Goal: Information Seeking & Learning: Learn about a topic

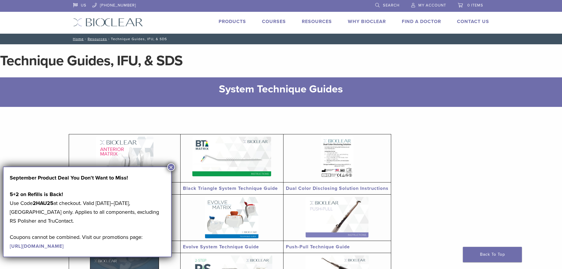
click at [170, 168] on button "×" at bounding box center [171, 167] width 8 height 8
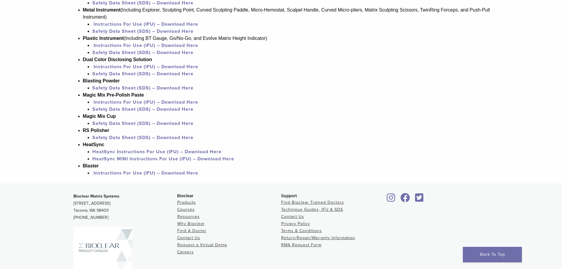
scroll to position [573, 0]
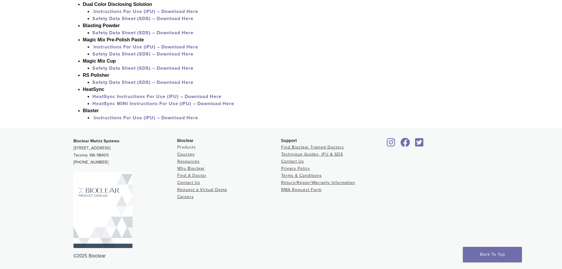
click at [181, 146] on link "Products" at bounding box center [186, 147] width 19 height 5
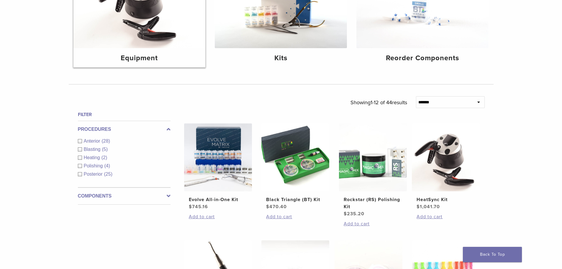
scroll to position [118, 0]
click at [164, 194] on label "Components" at bounding box center [124, 195] width 93 height 7
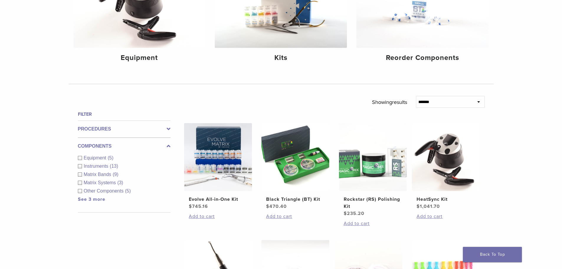
click at [90, 198] on link "See 3 more" at bounding box center [91, 199] width 27 height 6
click at [80, 192] on div "Other Components (5)" at bounding box center [124, 190] width 93 height 7
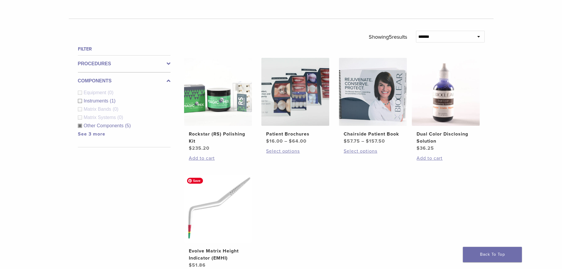
scroll to position [148, 0]
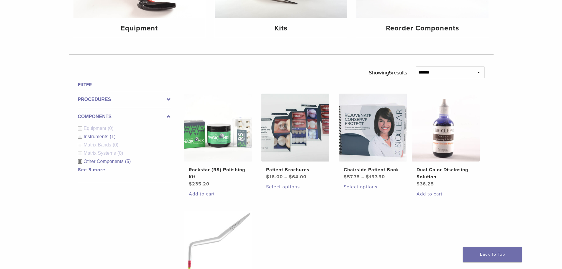
click at [79, 163] on div "Other Components (5)" at bounding box center [124, 161] width 93 height 7
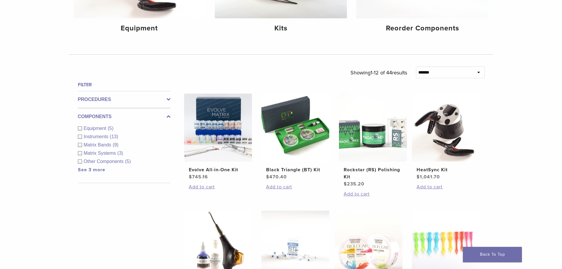
click at [78, 130] on div "Equipment (5)" at bounding box center [124, 128] width 93 height 7
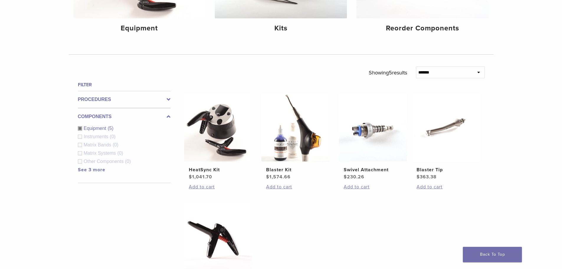
click at [78, 129] on div "Equipment (5)" at bounding box center [124, 128] width 93 height 7
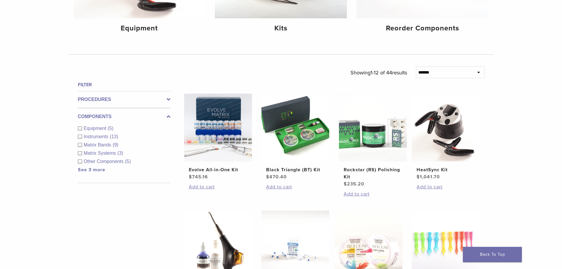
click at [79, 138] on div "Instruments (13)" at bounding box center [124, 136] width 93 height 7
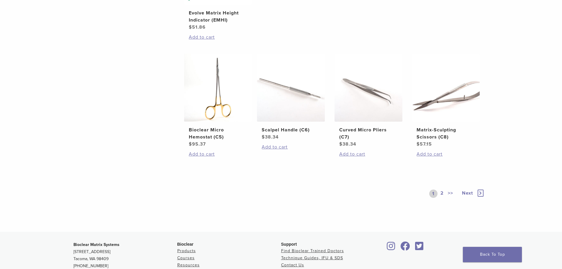
scroll to position [443, 0]
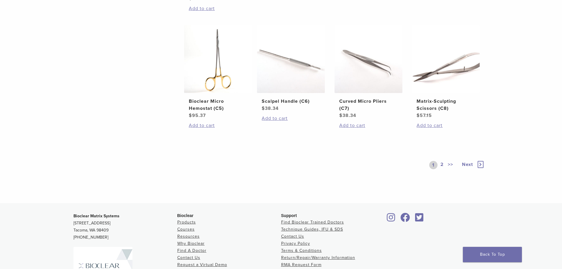
click at [442, 164] on link "2" at bounding box center [443, 165] width 6 height 8
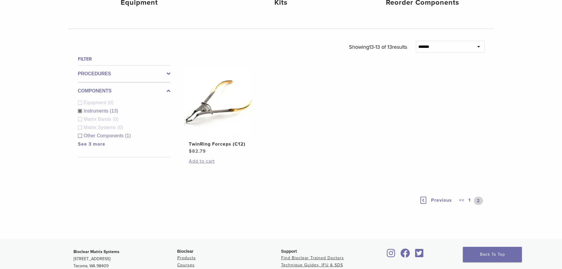
scroll to position [137, 0]
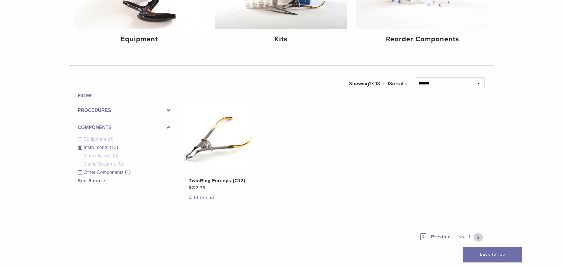
click at [79, 148] on div "Instruments (13)" at bounding box center [124, 147] width 93 height 7
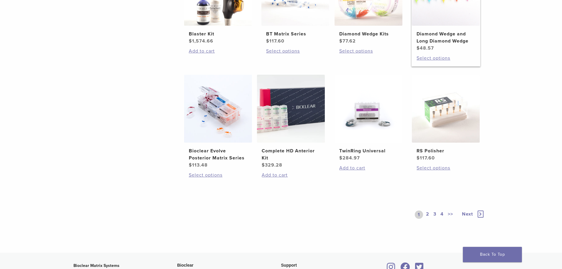
scroll to position [402, 0]
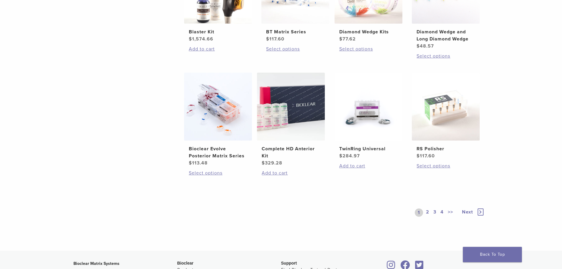
click at [428, 210] on link "2" at bounding box center [428, 212] width 6 height 8
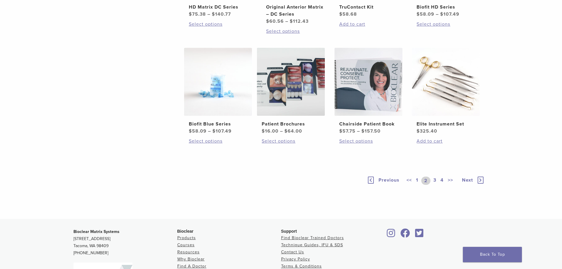
scroll to position [373, 0]
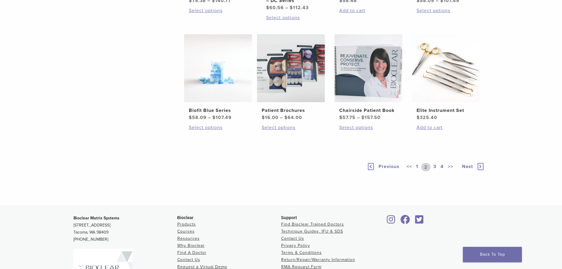
click at [435, 171] on link "3" at bounding box center [434, 167] width 5 height 8
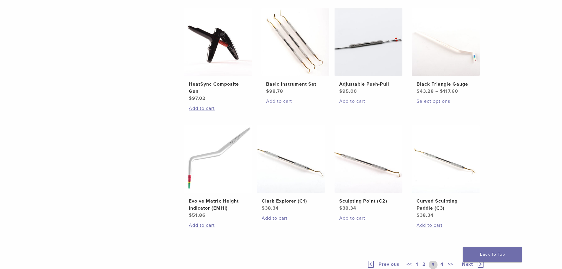
scroll to position [432, 0]
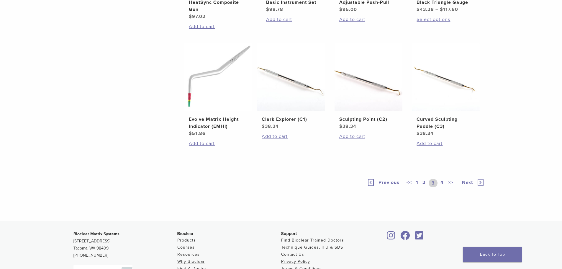
click at [442, 184] on link "4" at bounding box center [443, 183] width 6 height 8
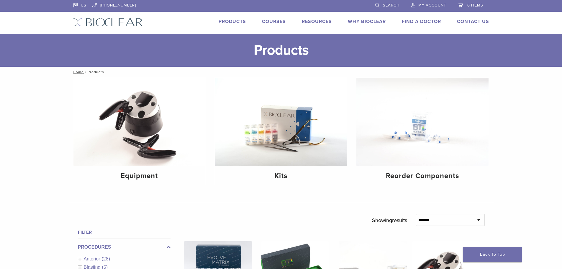
click at [237, 23] on link "Products" at bounding box center [232, 22] width 27 height 6
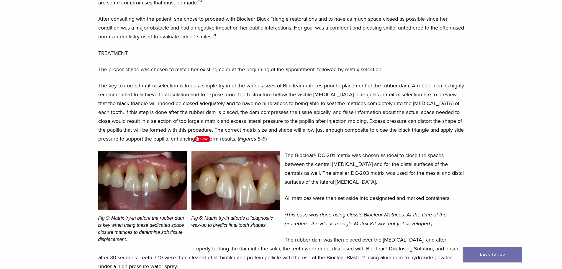
scroll to position [738, 0]
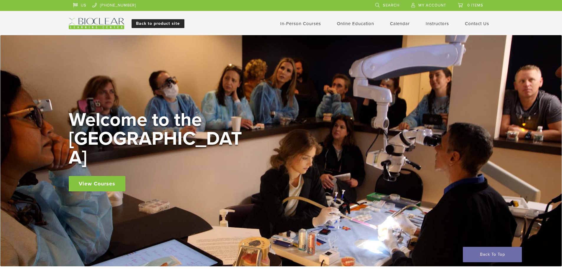
click at [162, 22] on link "Back to product site" at bounding box center [158, 23] width 53 height 9
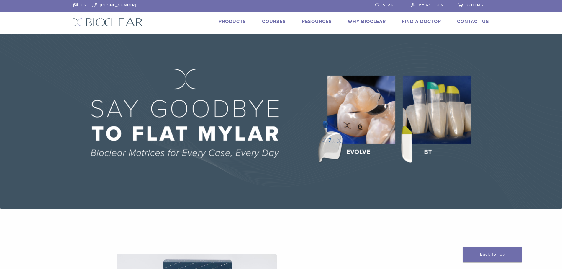
click at [229, 21] on link "Products" at bounding box center [232, 22] width 27 height 6
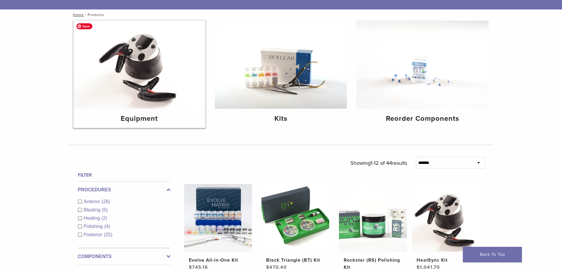
scroll to position [59, 0]
